Goal: Navigation & Orientation: Understand site structure

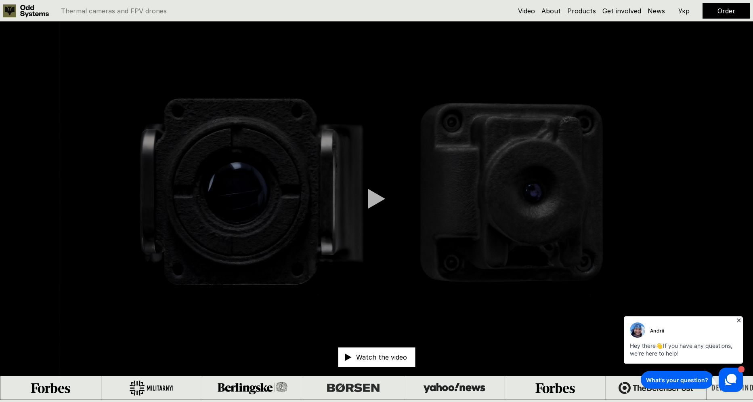
click at [373, 196] on div at bounding box center [376, 198] width 17 height 20
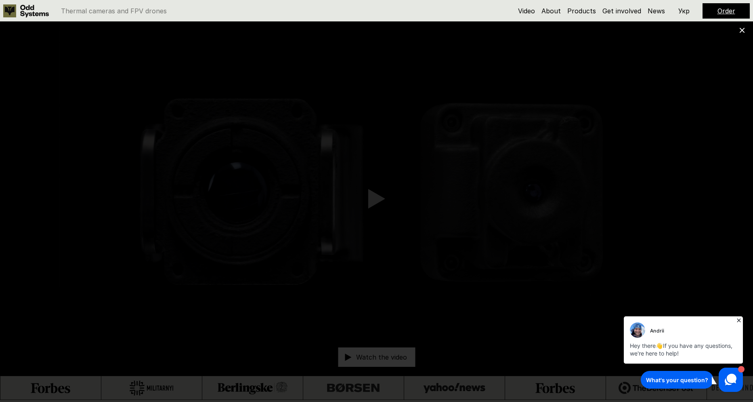
click at [740, 30] on icon at bounding box center [742, 30] width 6 height 6
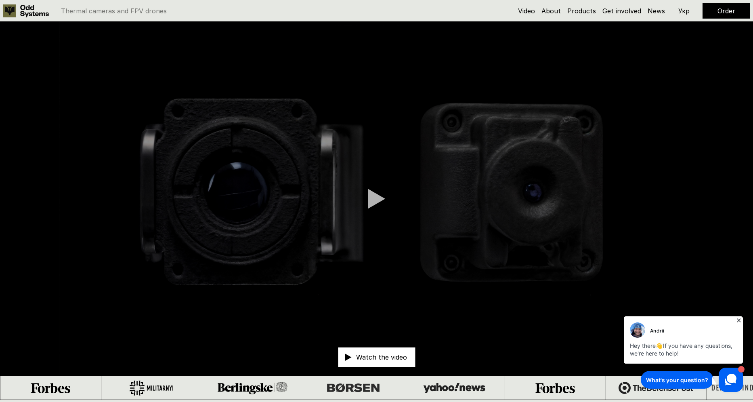
click at [370, 196] on div at bounding box center [376, 198] width 17 height 20
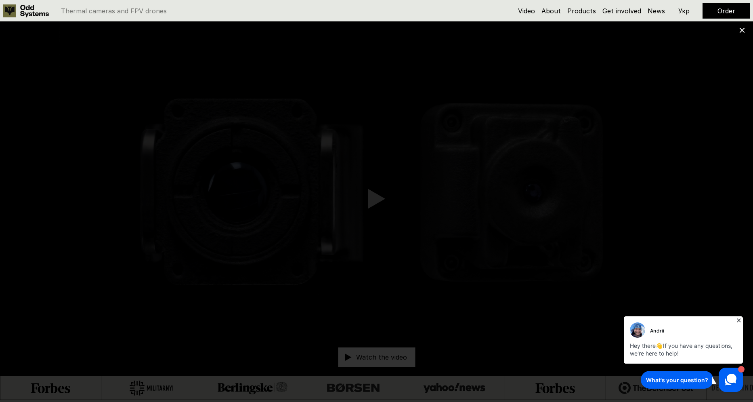
click at [739, 320] on icon at bounding box center [738, 320] width 8 height 8
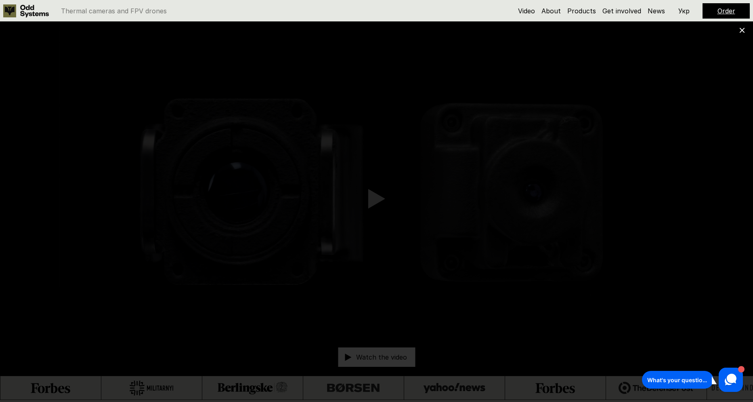
click at [742, 30] on use at bounding box center [741, 30] width 5 height 5
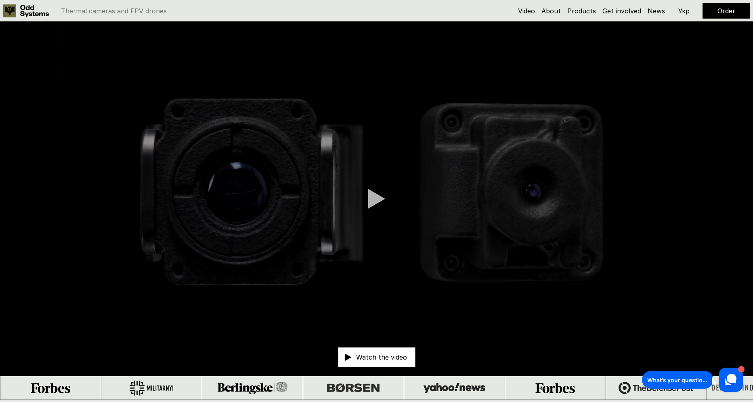
click at [378, 203] on div at bounding box center [376, 198] width 17 height 20
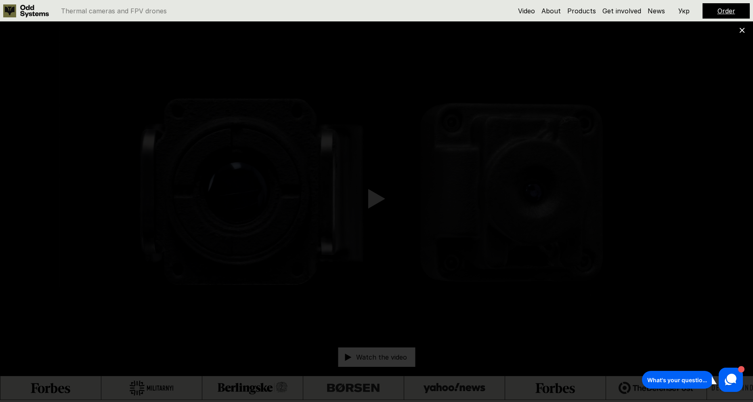
click at [743, 29] on use at bounding box center [741, 30] width 5 height 5
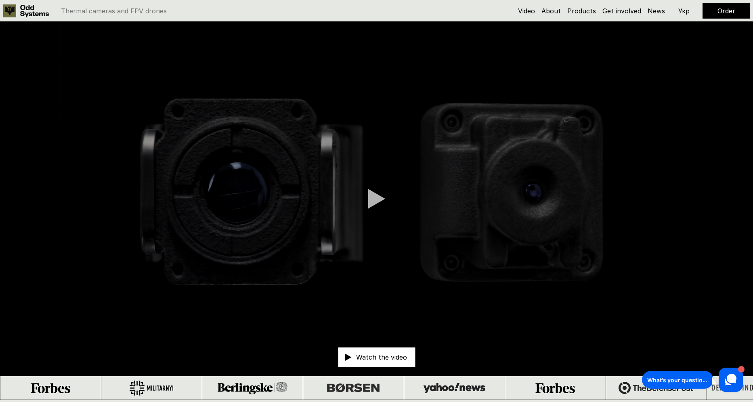
click at [116, 14] on p "Thermal cameras and FPV drones" at bounding box center [114, 11] width 106 height 6
click at [533, 11] on link "Video" at bounding box center [526, 11] width 17 height 8
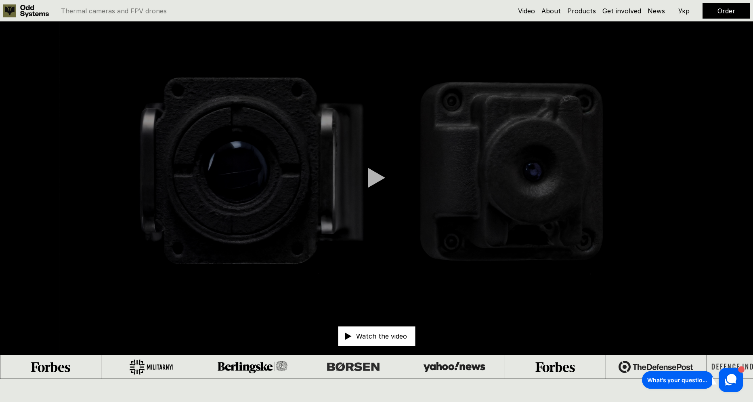
scroll to position [22, 0]
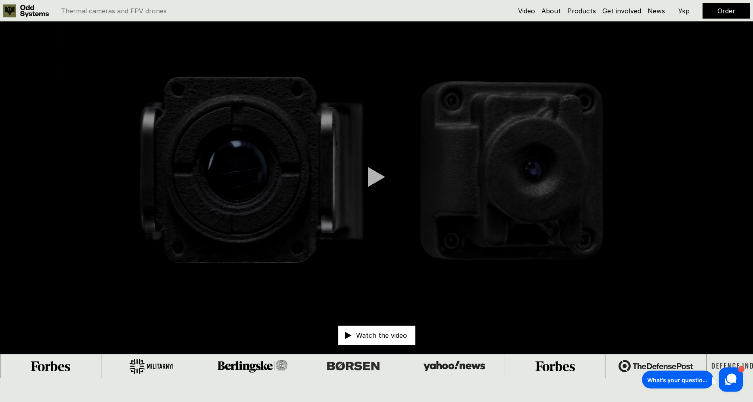
click at [552, 12] on link "About" at bounding box center [550, 11] width 19 height 8
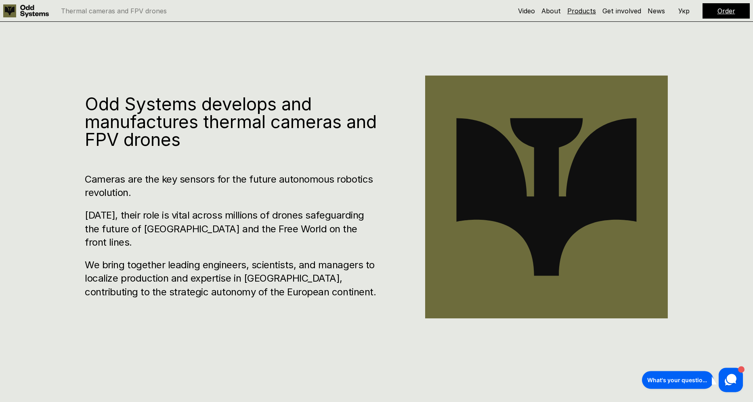
click at [574, 12] on link "Products" at bounding box center [581, 11] width 29 height 8
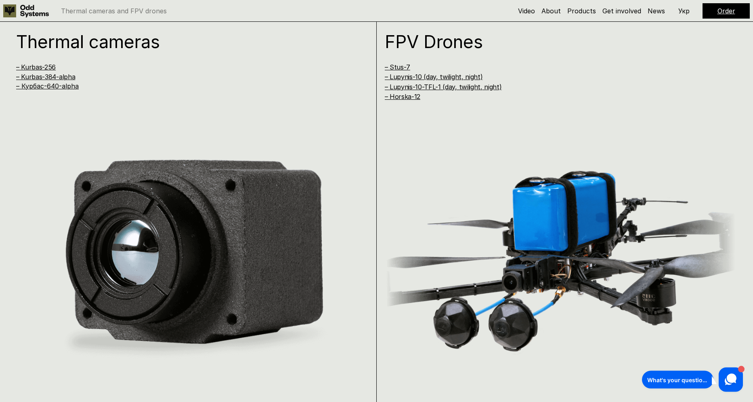
scroll to position [801, 0]
